Goal: Task Accomplishment & Management: Manage account settings

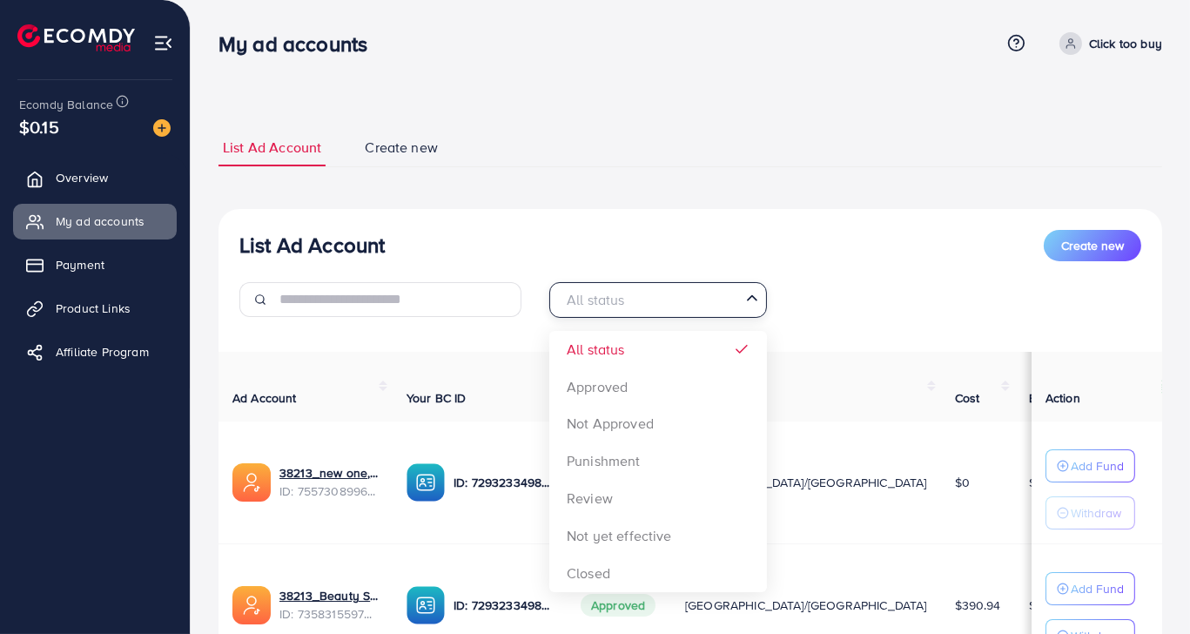
click at [603, 294] on div "All status" at bounding box center [648, 298] width 185 height 30
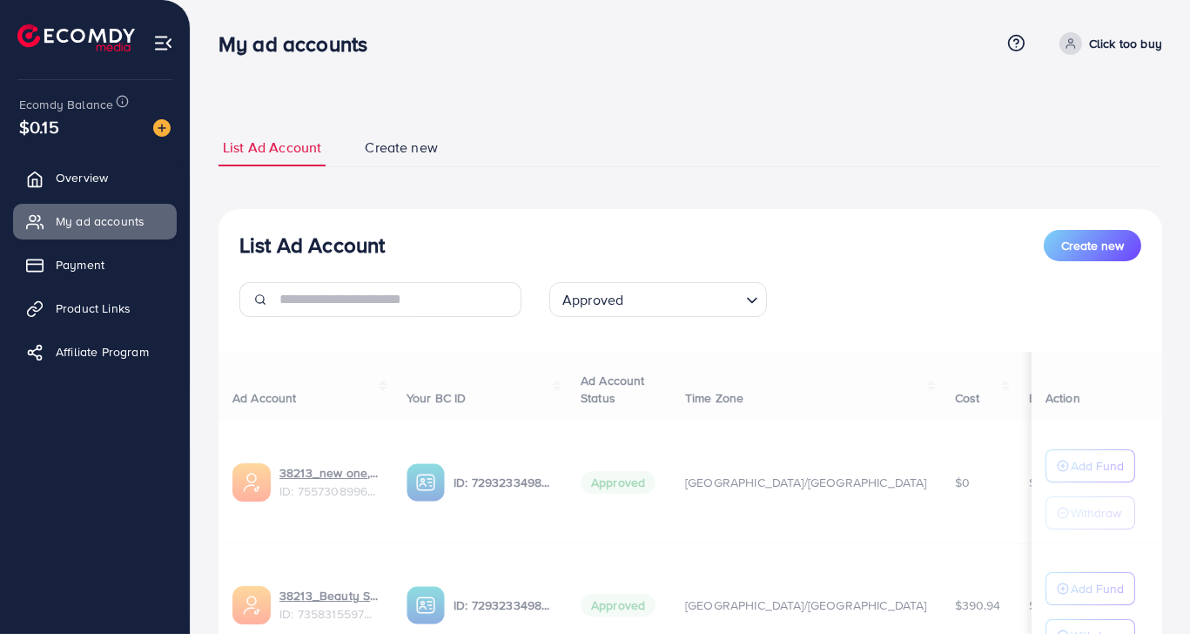
click at [594, 390] on div "List Ad Account Create new Approved Loading... All status Approved Not Approved…" at bounding box center [691, 476] width 944 height 535
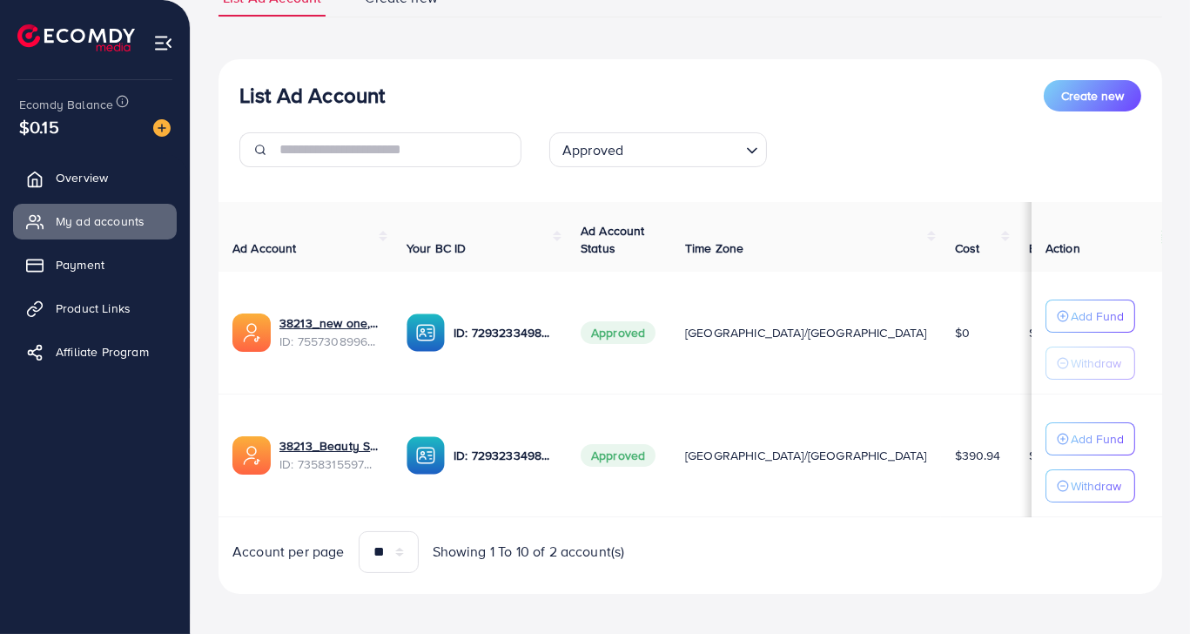
scroll to position [158, 0]
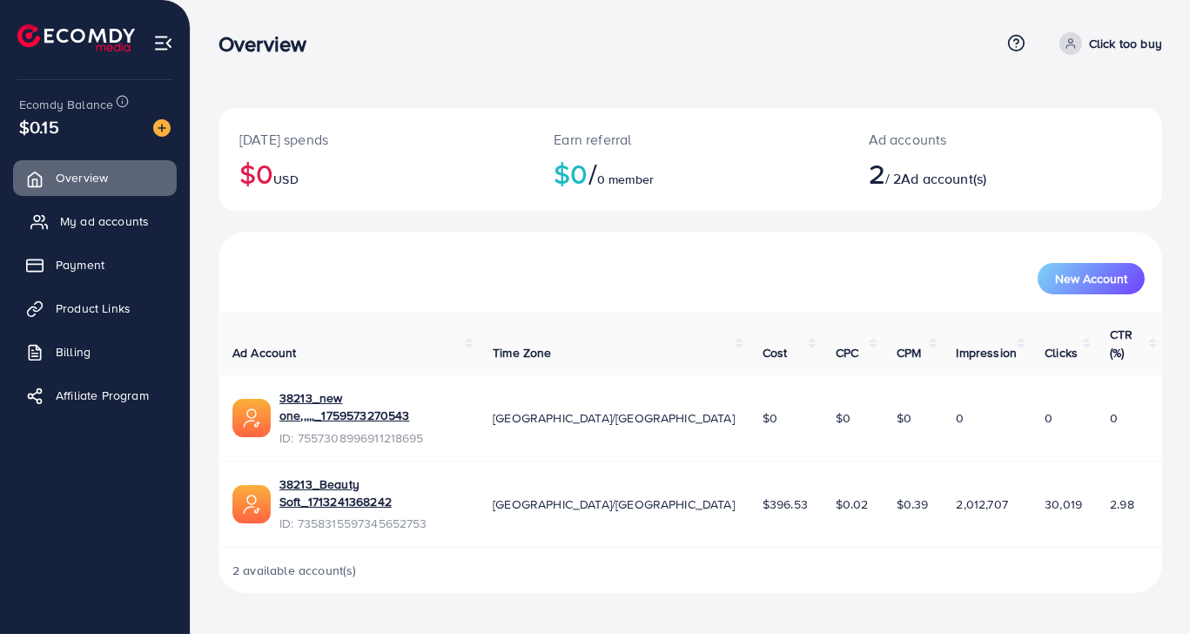
drag, startPoint x: 91, startPoint y: 239, endPoint x: 98, endPoint y: 233, distance: 9.3
click at [95, 237] on ul "Overview My ad accounts Payment Product Links Billing Affiliate Program" at bounding box center [95, 292] width 190 height 278
click at [100, 231] on link "My ad accounts" at bounding box center [95, 221] width 164 height 35
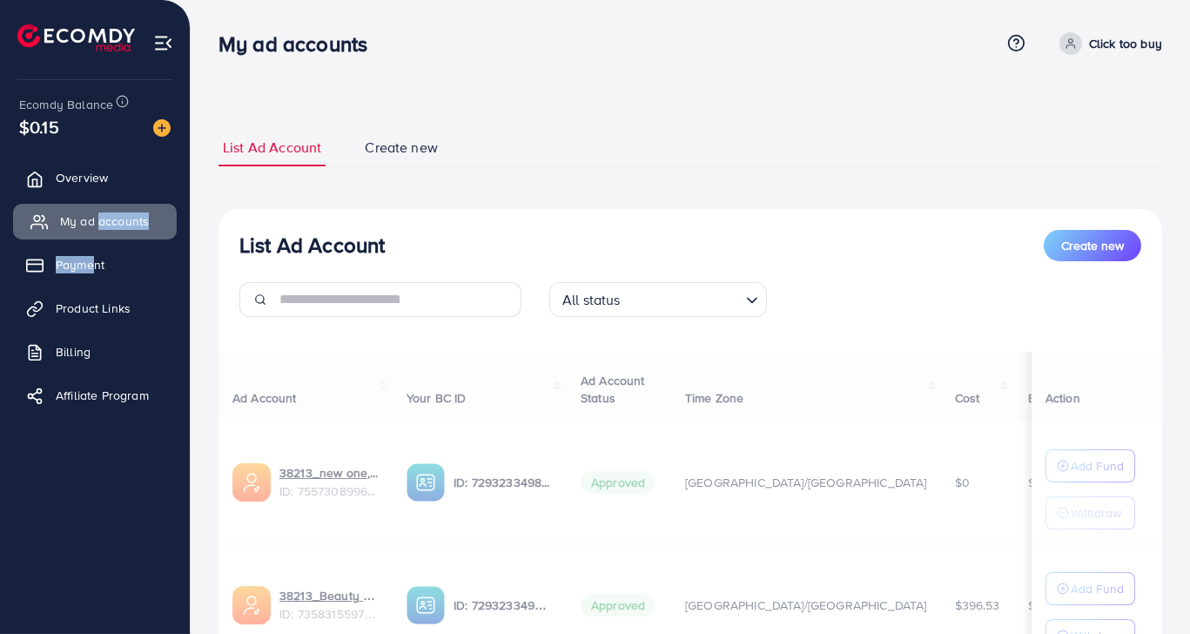
click at [129, 220] on span "My ad accounts" at bounding box center [104, 220] width 89 height 17
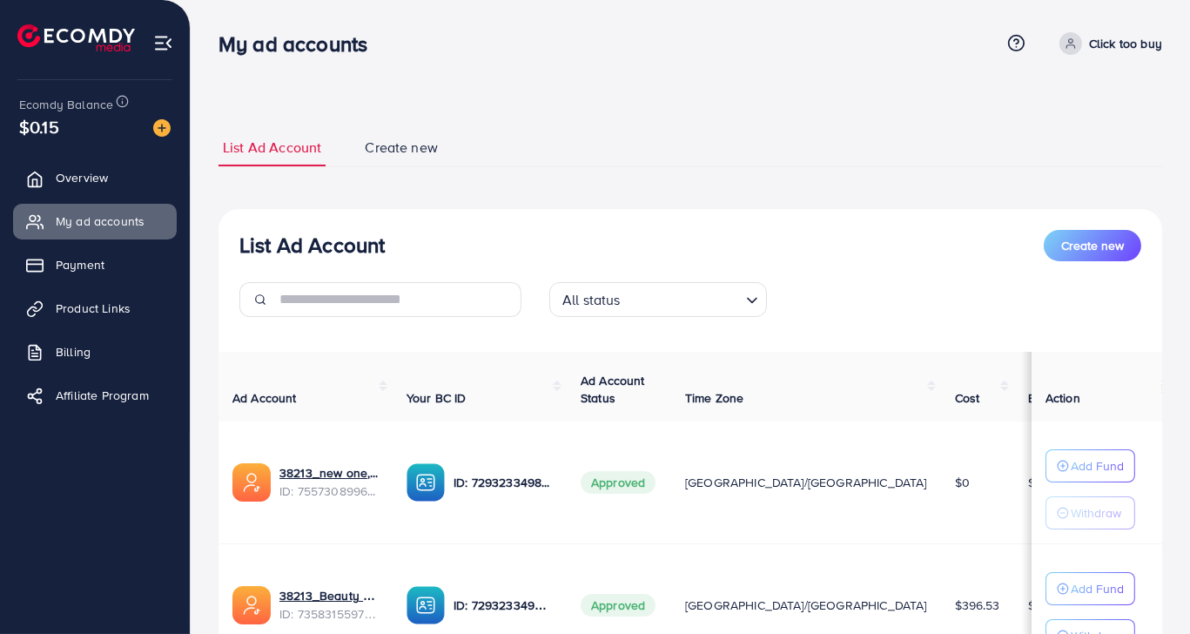
click at [492, 134] on ul "List Ad Account Create new" at bounding box center [691, 148] width 944 height 38
click at [320, 595] on link "38213_Beauty Soft_1713241368242" at bounding box center [328, 595] width 99 height 17
click at [101, 303] on span "Product Links" at bounding box center [97, 308] width 75 height 17
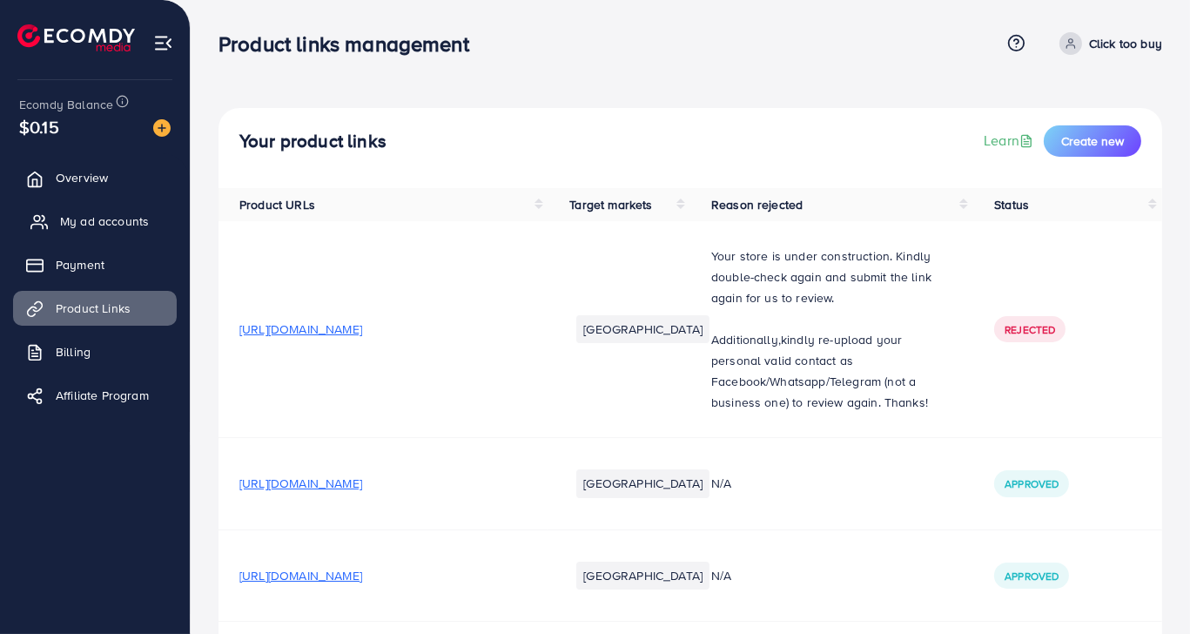
click at [106, 220] on span "My ad accounts" at bounding box center [104, 220] width 89 height 17
